Goal: Task Accomplishment & Management: Complete application form

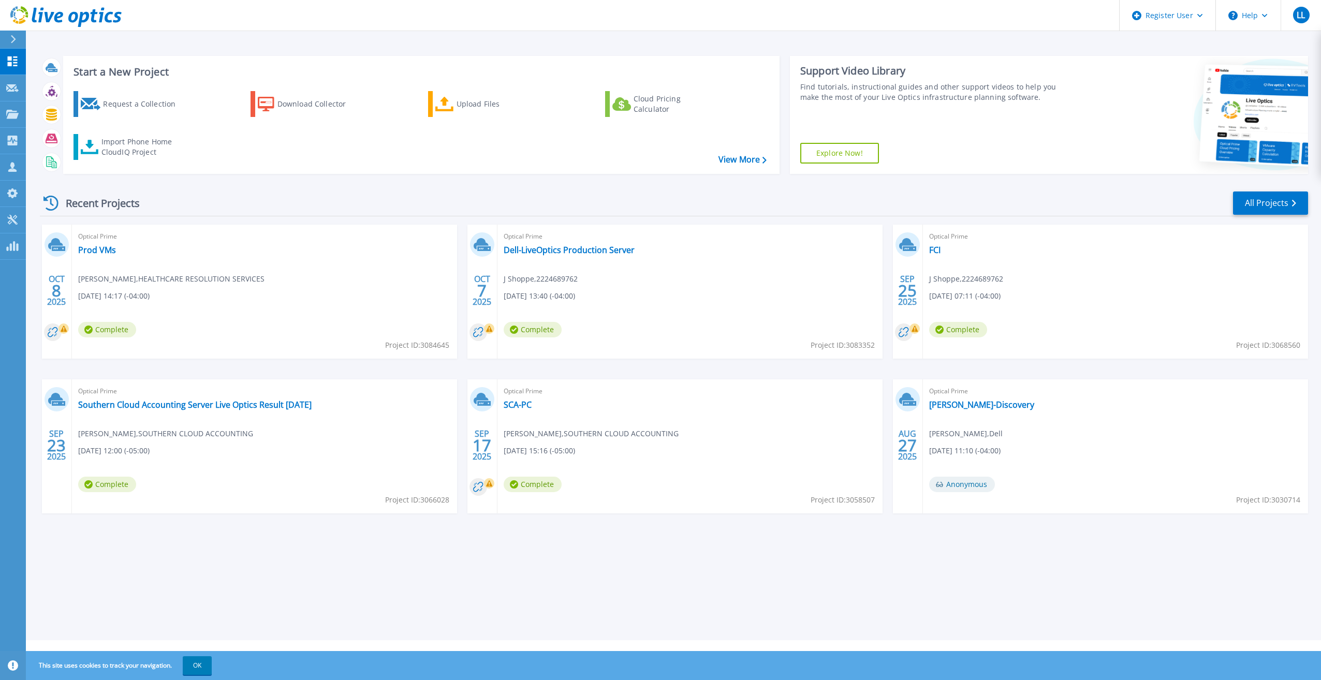
click at [589, 182] on div "Start a New Project Request a Collection Download Collector Upload Files Cloud …" at bounding box center [674, 115] width 1269 height 135
click at [606, 178] on div "Start a New Project Request a Collection Download Collector Upload Files Cloud …" at bounding box center [674, 115] width 1269 height 135
click at [152, 110] on div "Request a Collection" at bounding box center [144, 104] width 83 height 21
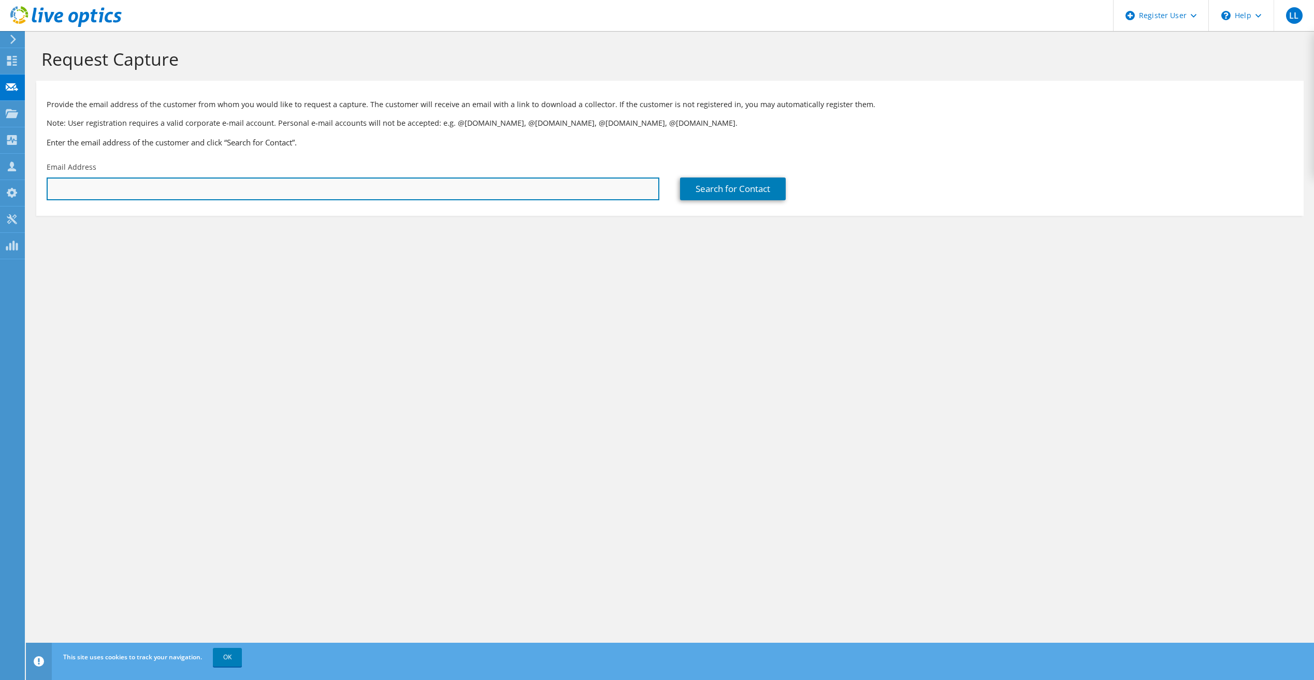
click at [485, 200] on input "text" at bounding box center [353, 189] width 613 height 23
paste input "[EMAIL_ADDRESS][DOMAIN_NAME]"
type input "[EMAIL_ADDRESS][DOMAIN_NAME]"
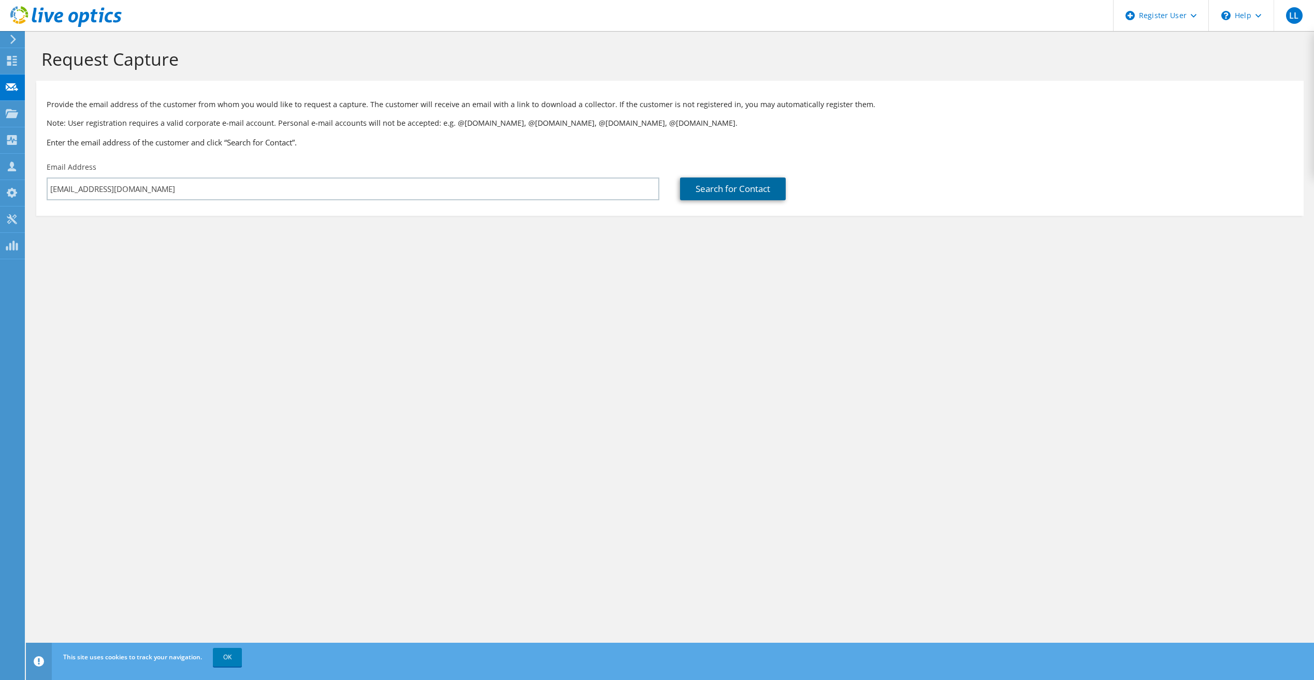
click at [779, 179] on link "Search for Contact" at bounding box center [733, 189] width 106 height 23
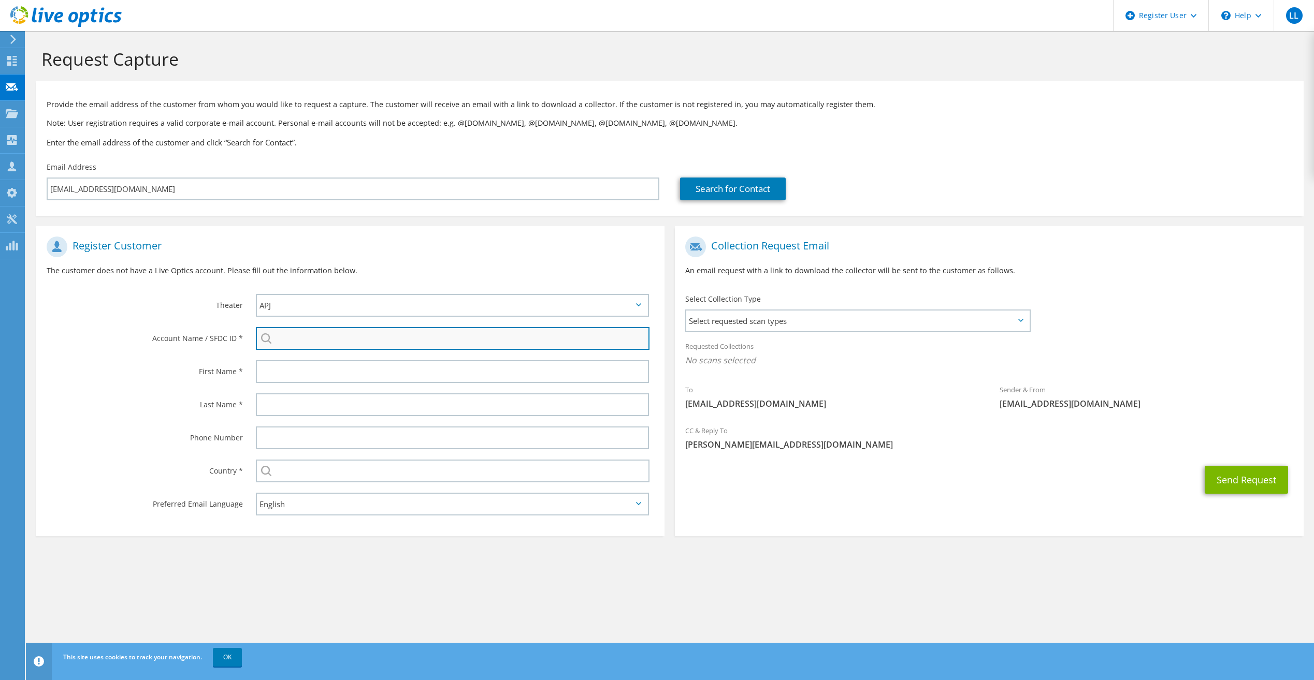
click at [358, 331] on input "search" at bounding box center [453, 338] width 394 height 23
paste input "2434522345"
type input "2434522345"
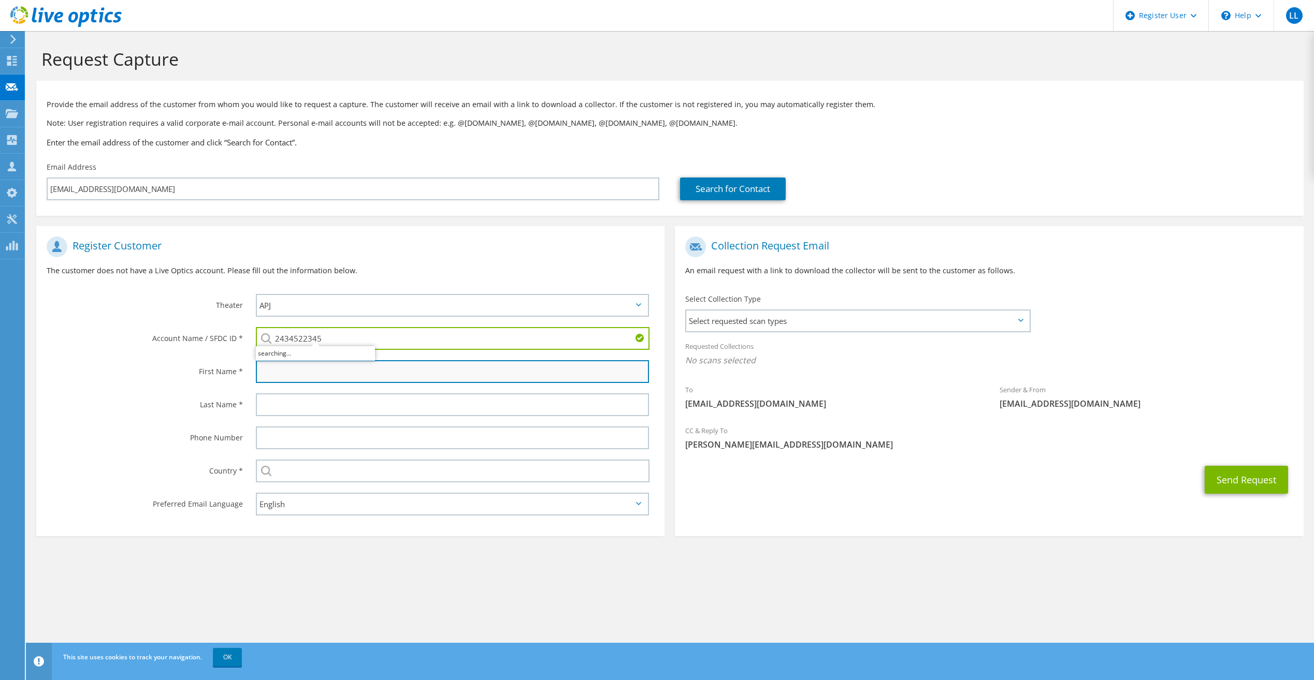
click at [344, 373] on input "text" at bounding box center [452, 371] width 393 height 23
type input "Sachin"
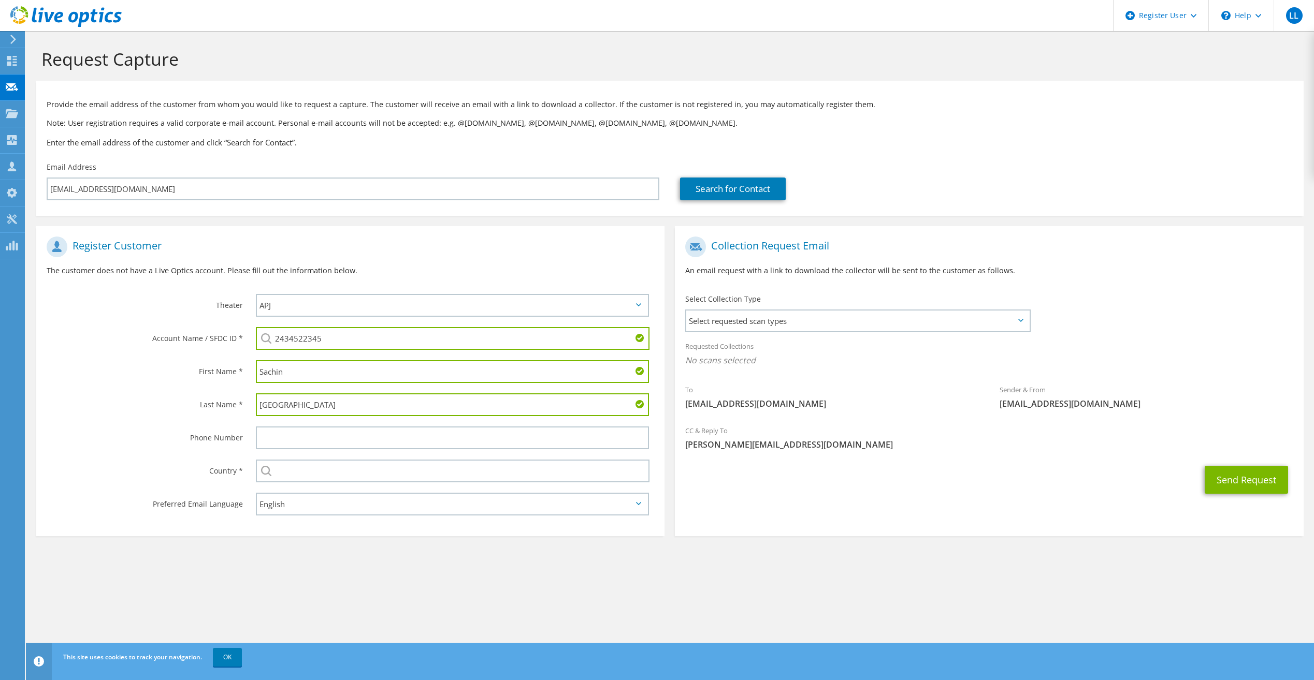
type input "[GEOGRAPHIC_DATA]"
drag, startPoint x: 351, startPoint y: 487, endPoint x: 349, endPoint y: 476, distance: 11.5
click at [350, 487] on div "Select [GEOGRAPHIC_DATA] [GEOGRAPHIC_DATA] [GEOGRAPHIC_DATA] [GEOGRAPHIC_DATA] …" at bounding box center [454, 471] width 419 height 33
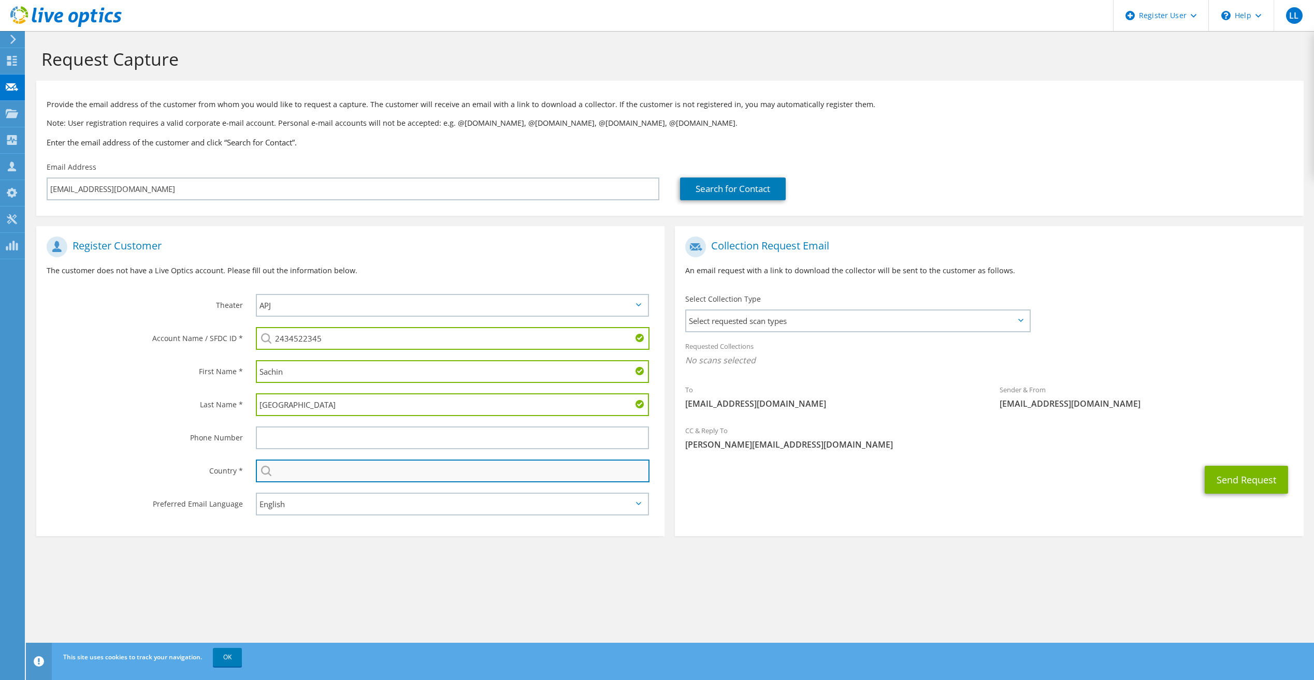
drag, startPoint x: 349, startPoint y: 476, endPoint x: 350, endPoint y: 466, distance: 9.9
click at [349, 476] on input "text" at bounding box center [453, 471] width 394 height 23
type input "[GEOGRAPHIC_DATA]"
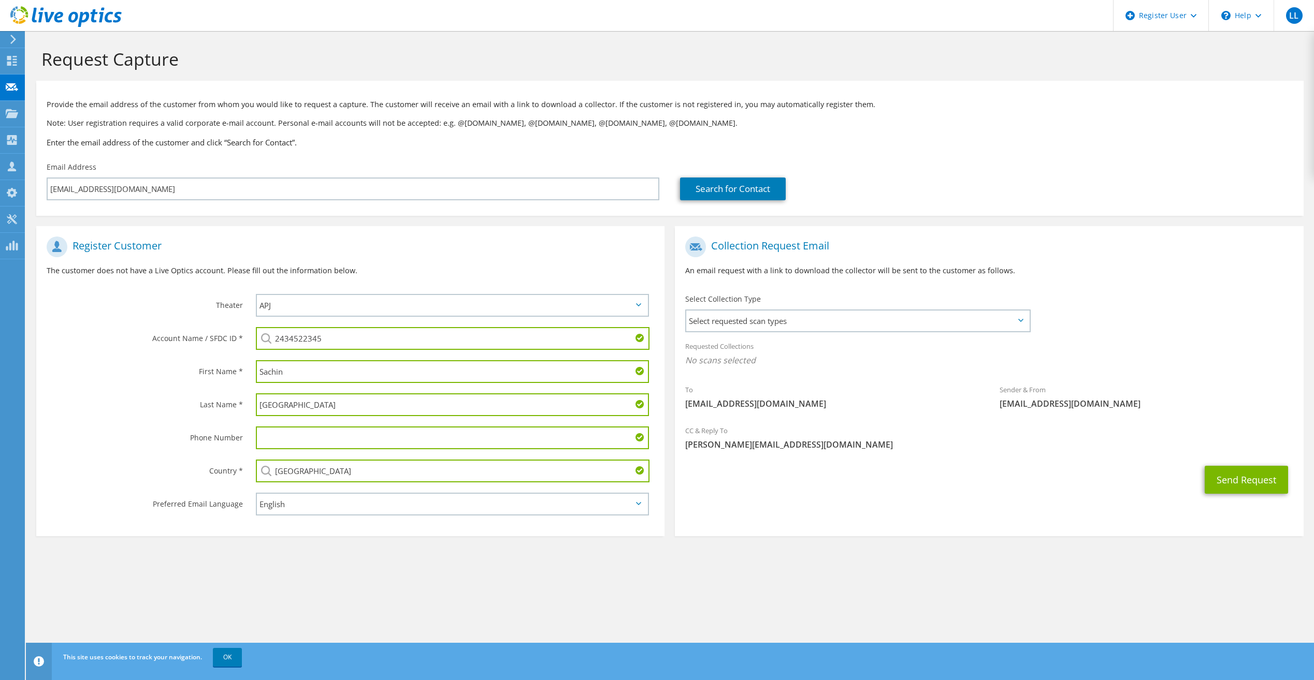
click at [269, 539] on div "Register Customer The customer does not have a Live Optics account. Please fill…" at bounding box center [350, 383] width 638 height 315
click at [282, 438] on input "text" at bounding box center [452, 438] width 393 height 23
click at [1247, 478] on button "Send Request" at bounding box center [1245, 480] width 83 height 28
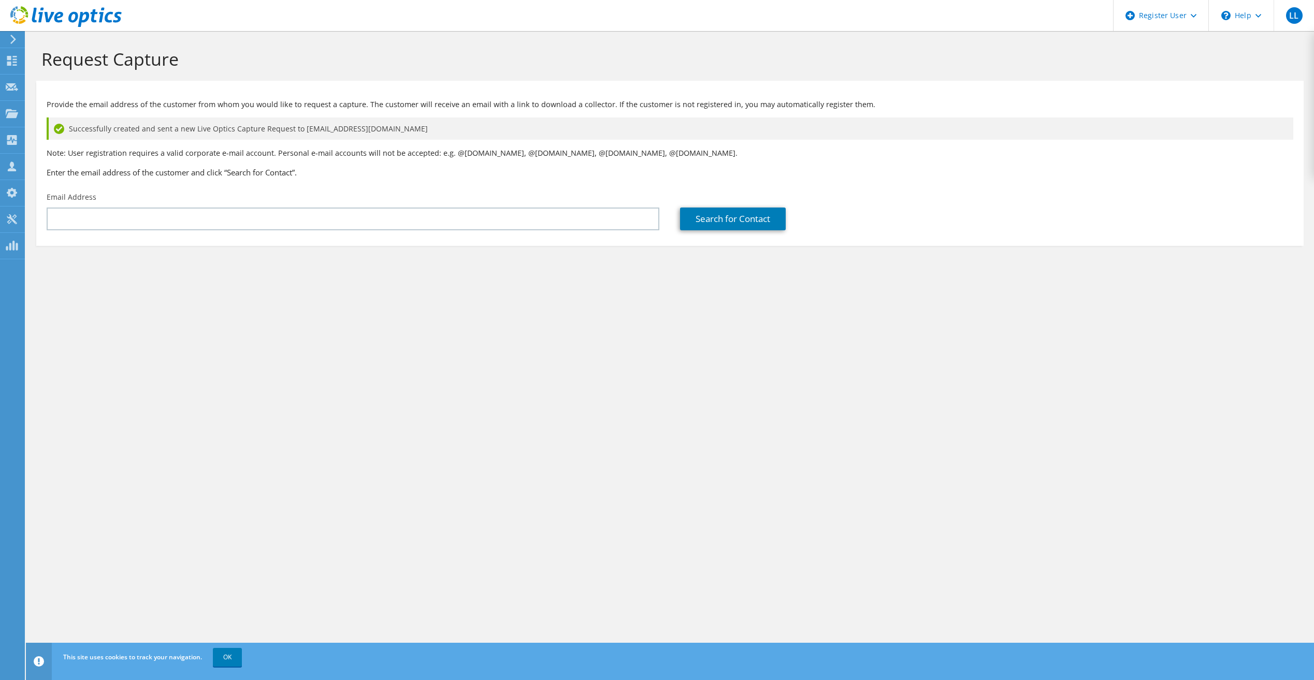
click at [767, 349] on div "Request Capture Provide the email address of the customer from whom you would l…" at bounding box center [670, 355] width 1288 height 649
